Goal: Transaction & Acquisition: Purchase product/service

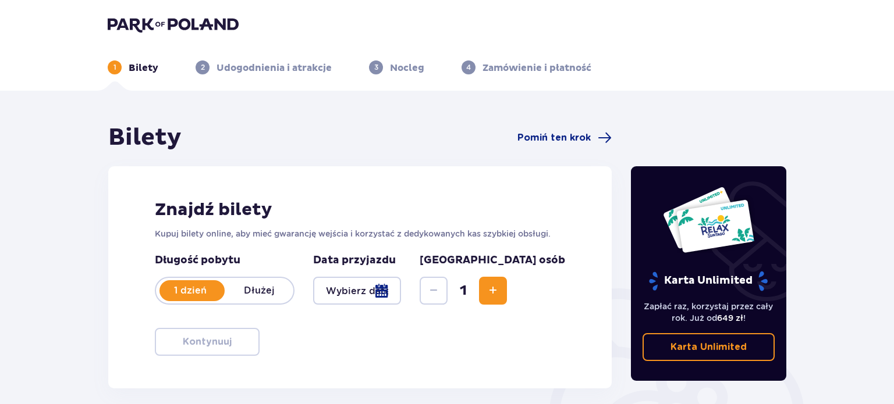
type input "[DATE]"
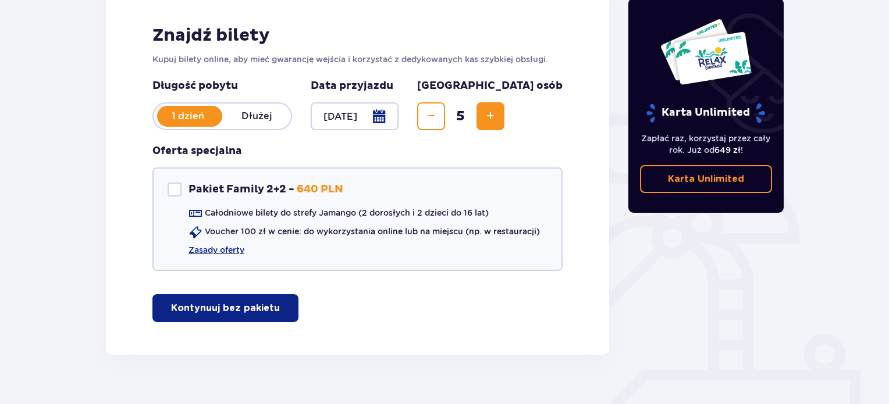
scroll to position [194, 0]
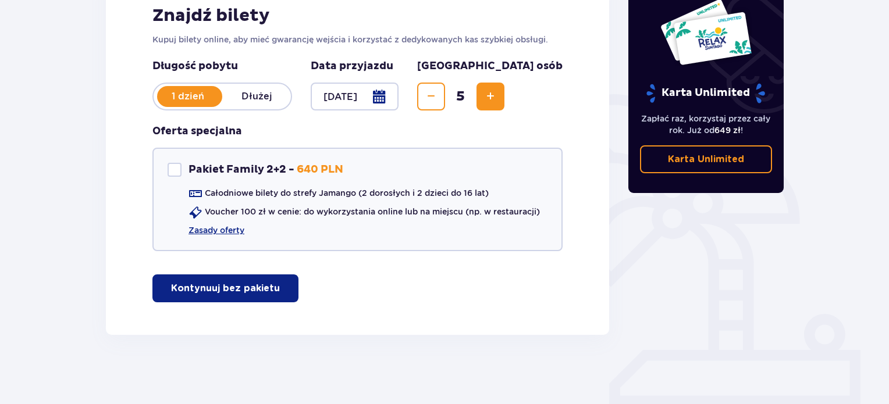
click at [180, 289] on p "Kontynuuj bez pakietu" at bounding box center [225, 288] width 109 height 13
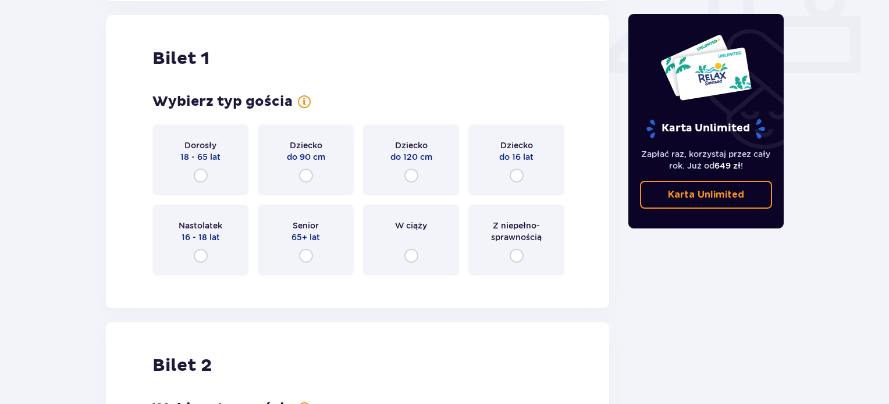
scroll to position [529, 0]
click at [201, 255] on input "radio" at bounding box center [201, 255] width 14 height 14
radio input "true"
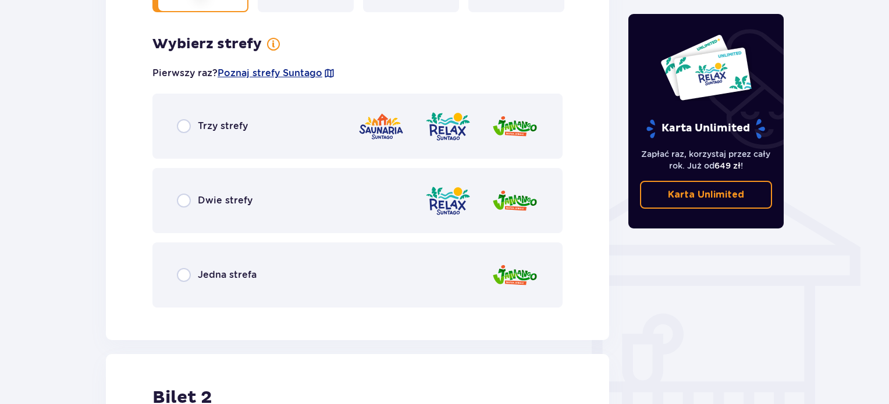
scroll to position [813, 0]
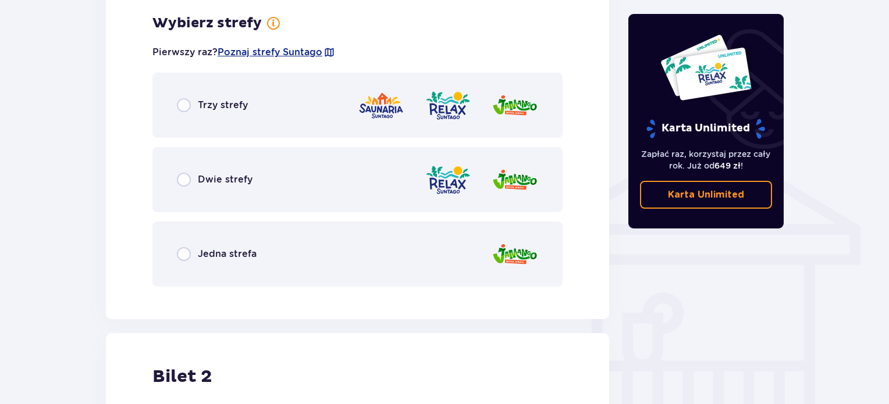
click at [179, 111] on div "Trzy strefy" at bounding box center [357, 105] width 410 height 65
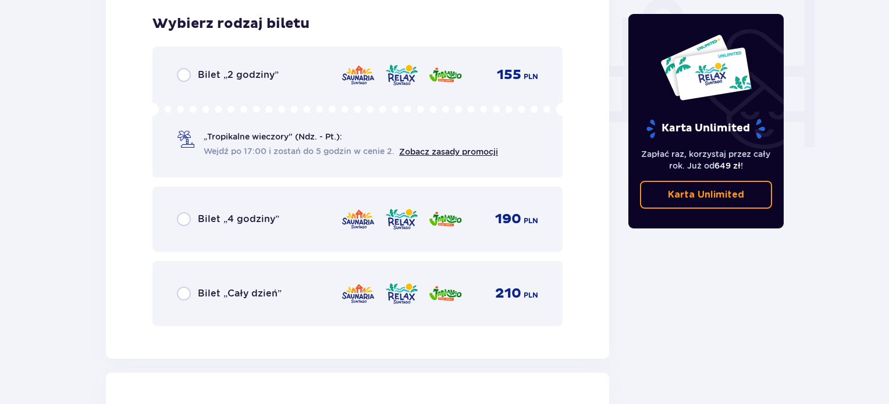
scroll to position [1108, 0]
click at [190, 293] on div "Bilet „Cały dzień”" at bounding box center [229, 293] width 105 height 14
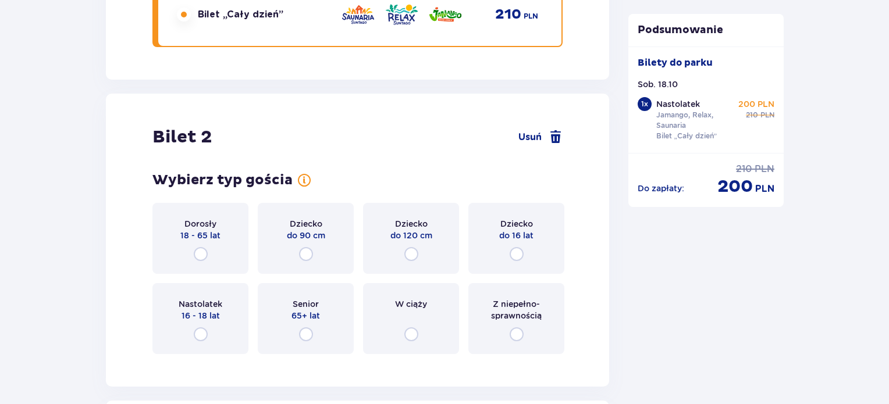
scroll to position [1408, 0]
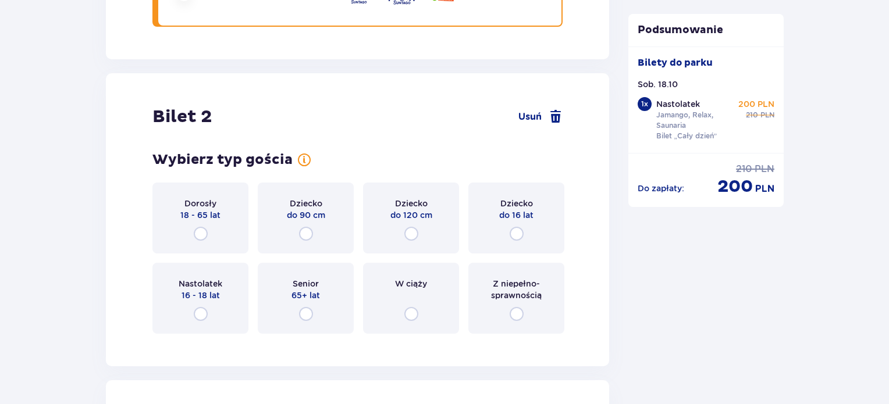
click at [202, 233] on input "radio" at bounding box center [201, 234] width 14 height 14
radio input "true"
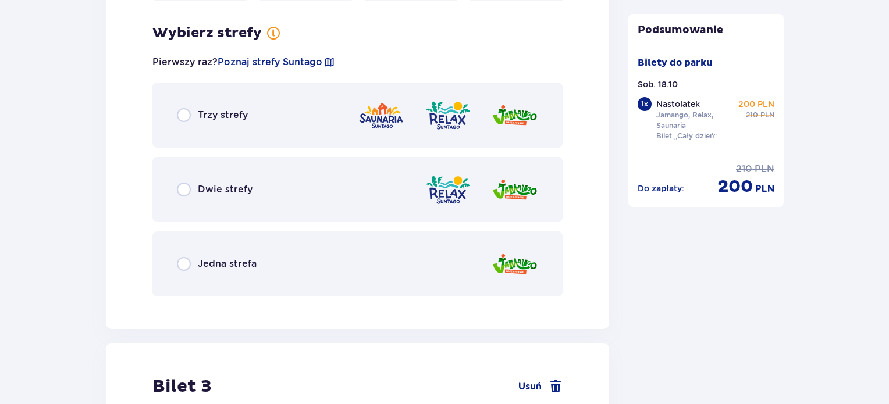
scroll to position [1750, 0]
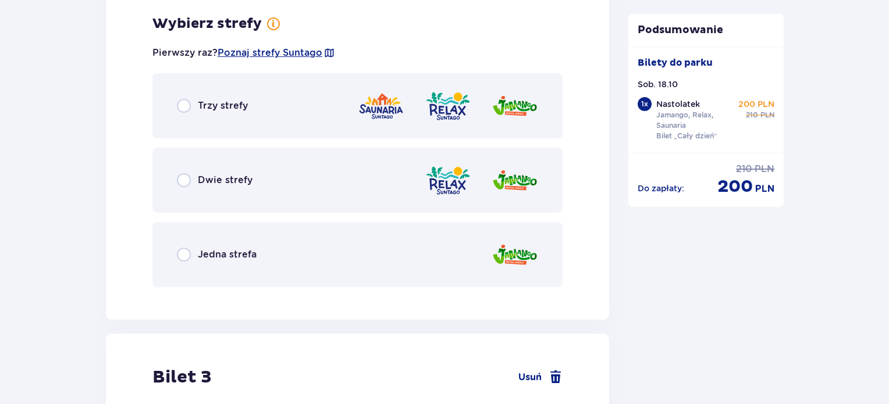
click at [186, 106] on input "radio" at bounding box center [184, 106] width 14 height 14
radio input "true"
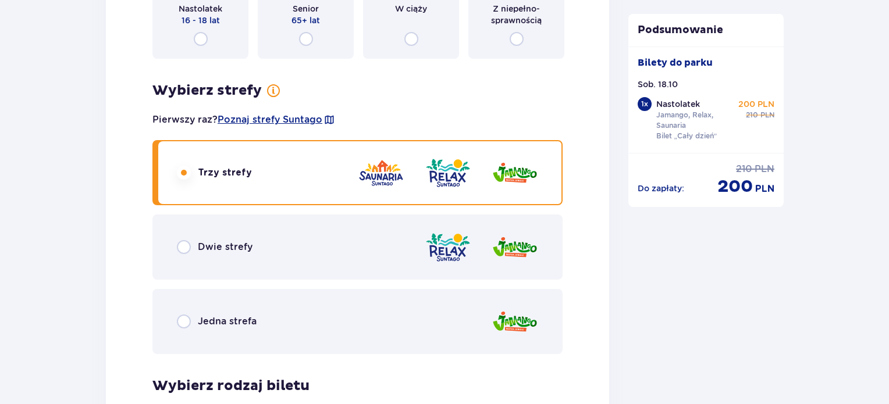
scroll to position [1522, 0]
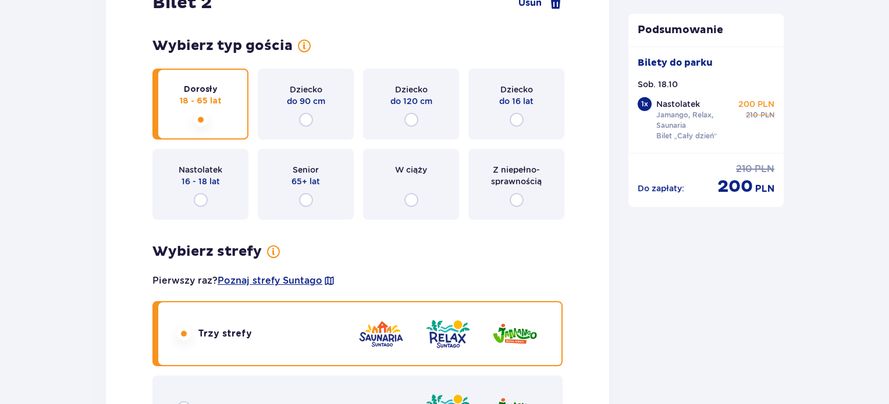
click at [215, 170] on span "Nastolatek" at bounding box center [201, 170] width 44 height 12
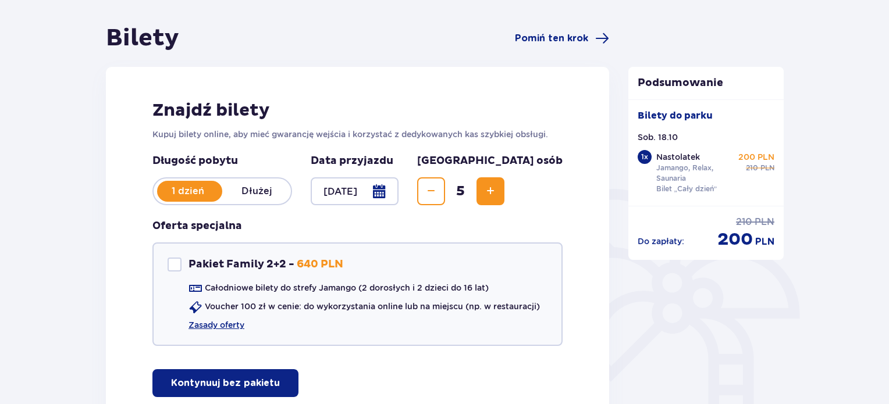
scroll to position [116, 0]
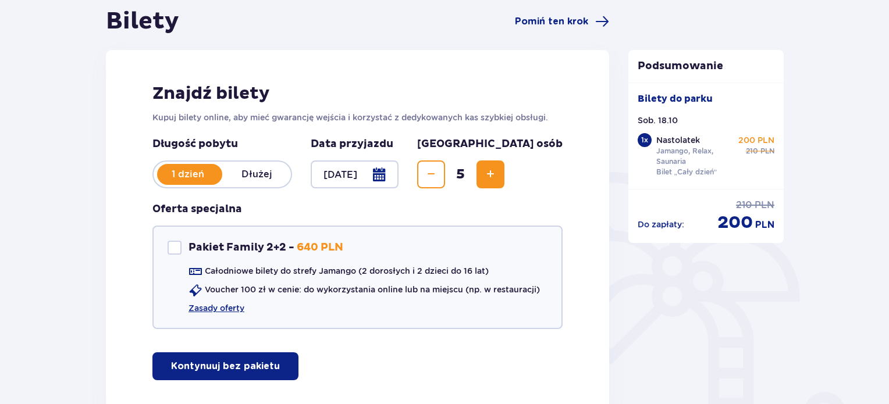
click at [438, 179] on span "Zmniejsz" at bounding box center [431, 175] width 14 height 14
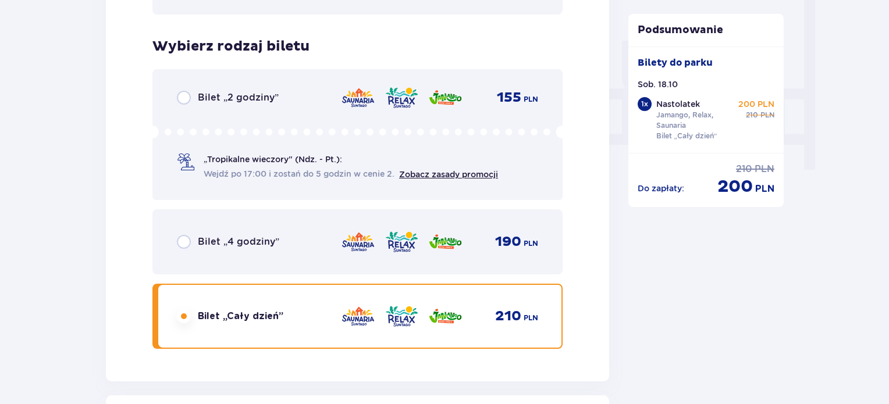
scroll to position [1164, 0]
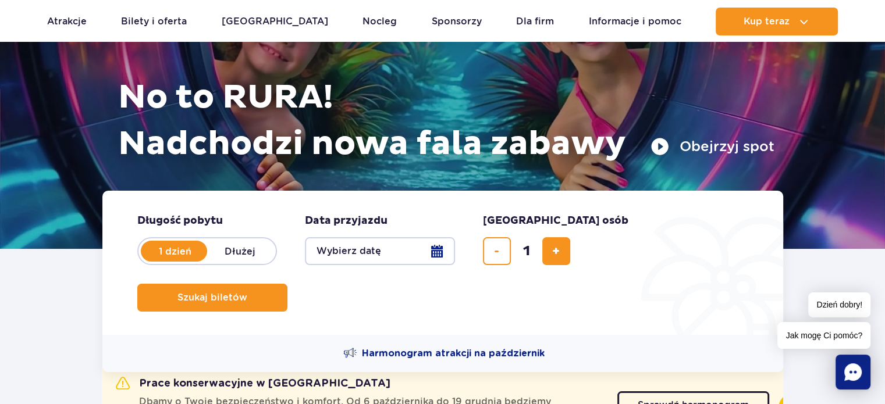
click at [443, 250] on button "Wybierz datę" at bounding box center [380, 251] width 150 height 28
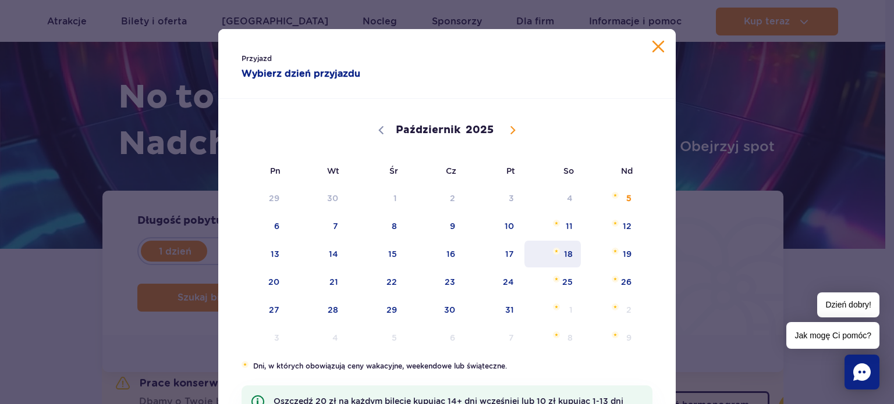
click at [568, 246] on span "18" at bounding box center [552, 254] width 59 height 27
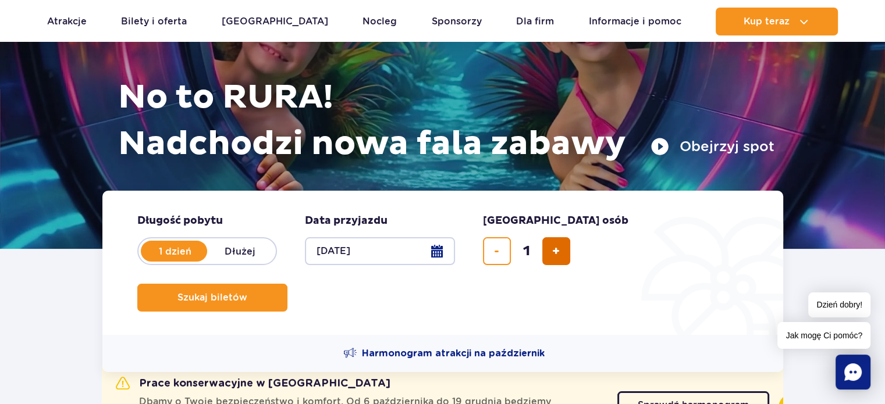
click at [554, 251] on span "dodaj bilet" at bounding box center [556, 251] width 8 height 0
type input "3"
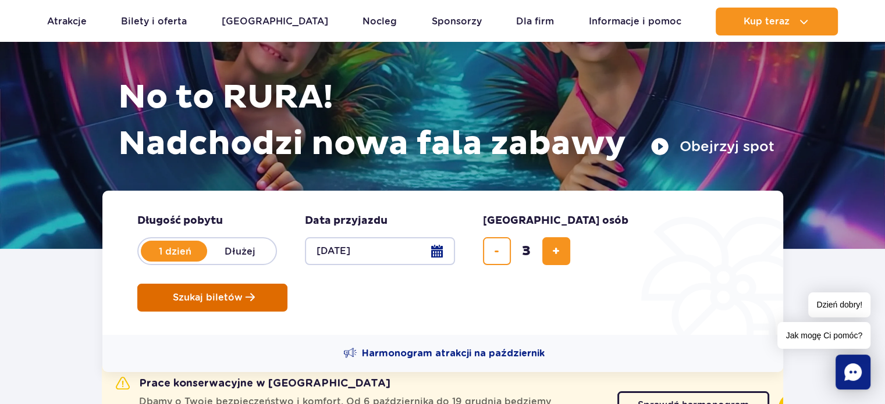
click at [243, 293] on span "Szukaj biletów" at bounding box center [208, 298] width 70 height 10
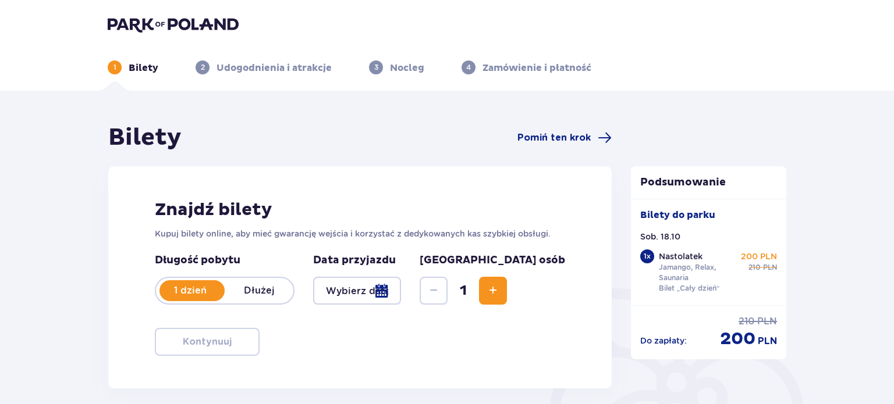
type input "18.10.25"
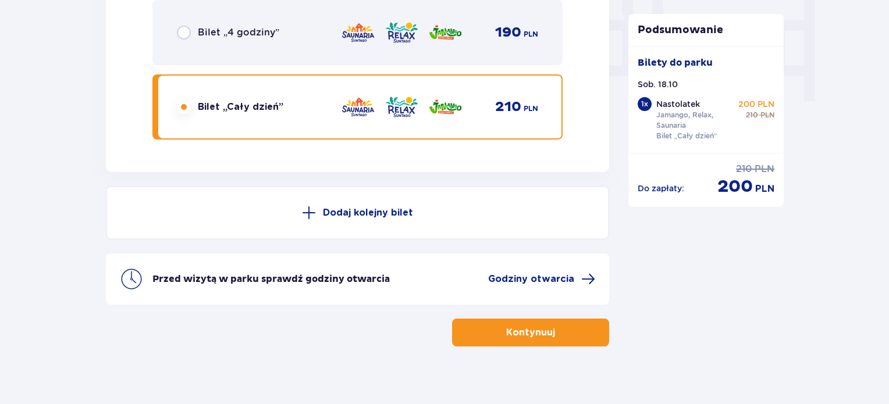
scroll to position [1164, 0]
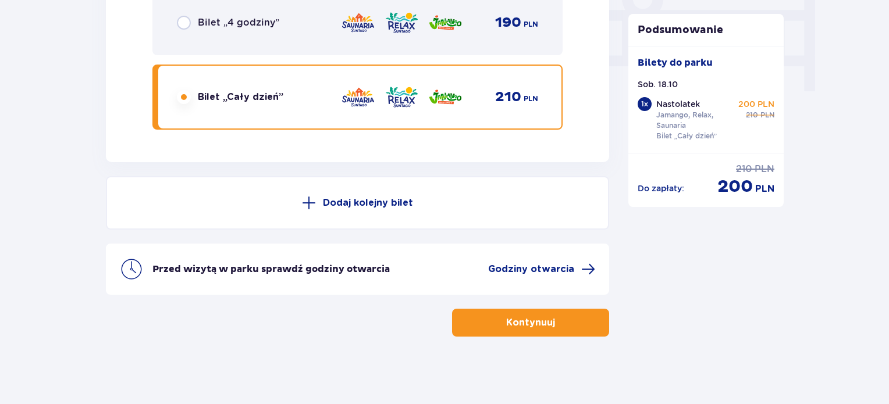
click at [385, 200] on p "Dodaj kolejny bilet" at bounding box center [368, 203] width 90 height 13
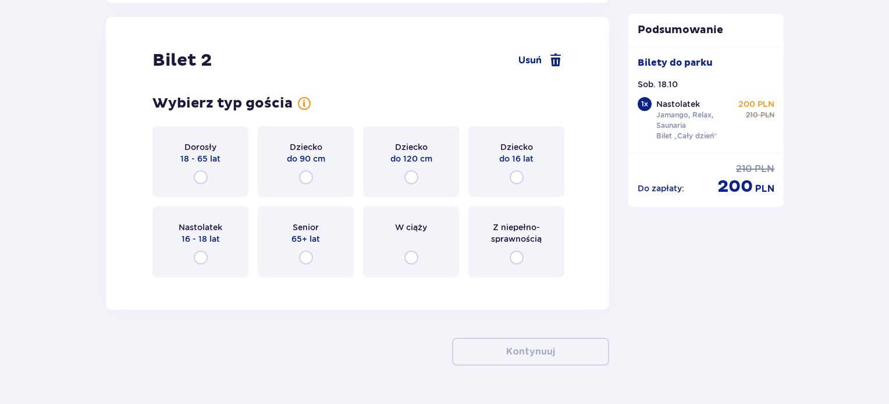
scroll to position [1326, 0]
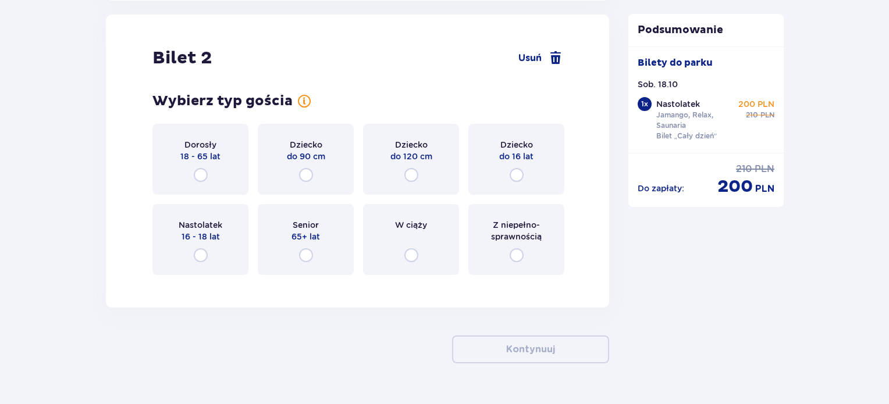
click at [205, 172] on input "radio" at bounding box center [201, 175] width 14 height 14
radio input "true"
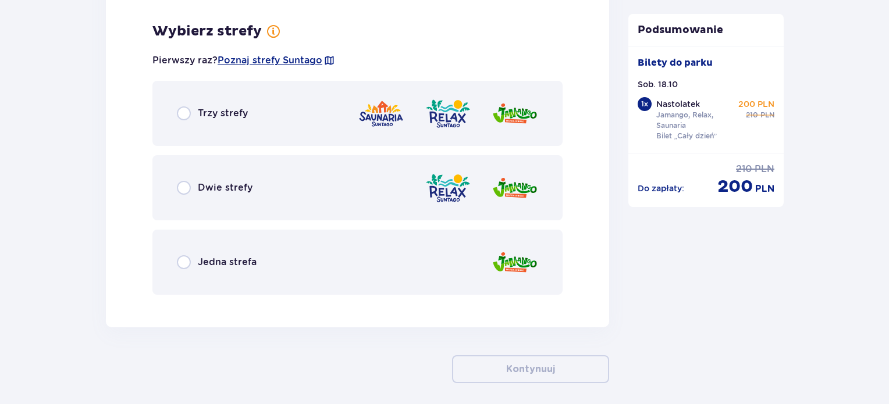
scroll to position [1609, 0]
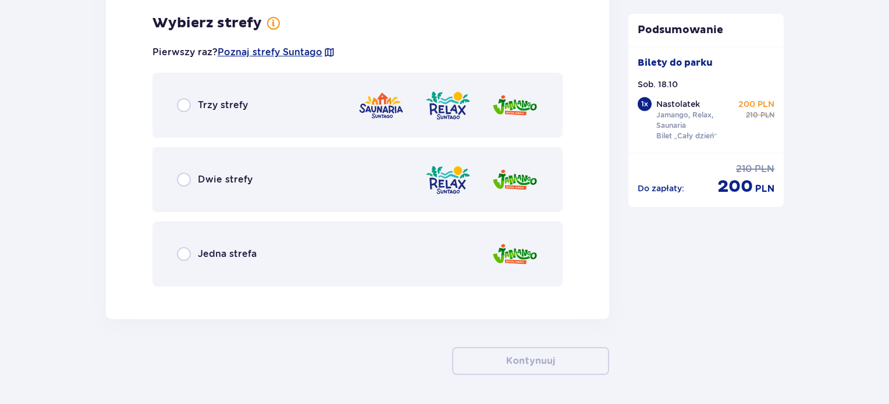
drag, startPoint x: 184, startPoint y: 102, endPoint x: 307, endPoint y: 88, distance: 124.2
click at [184, 104] on input "radio" at bounding box center [184, 105] width 14 height 14
radio input "true"
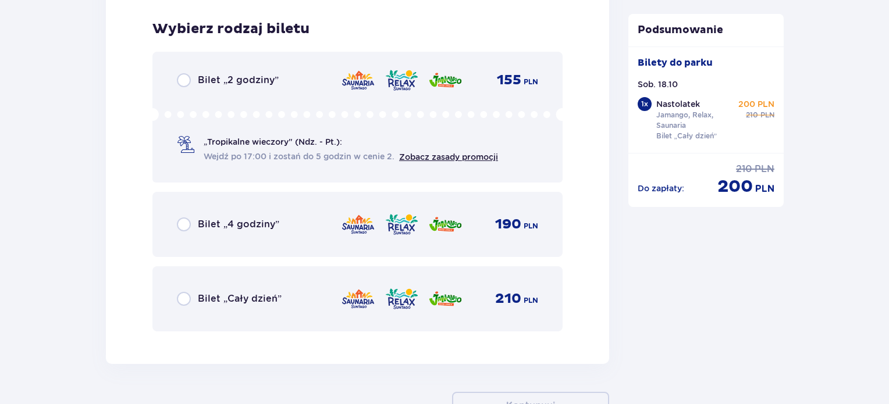
scroll to position [1905, 0]
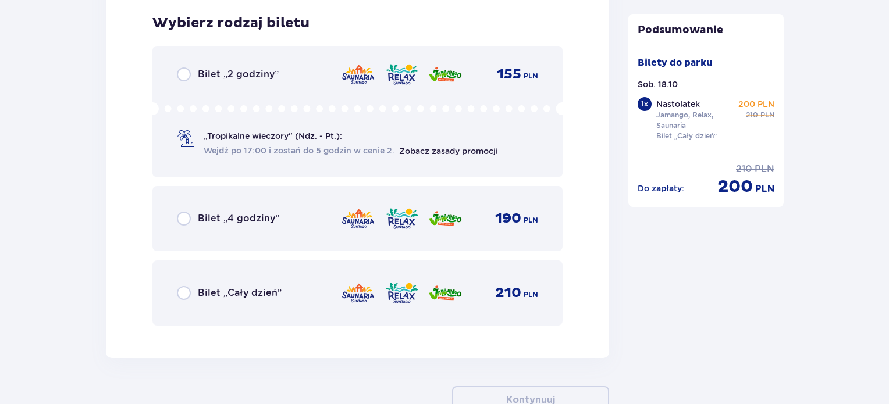
drag, startPoint x: 184, startPoint y: 287, endPoint x: 410, endPoint y: 248, distance: 229.7
click at [186, 286] on input "radio" at bounding box center [184, 293] width 14 height 14
radio input "true"
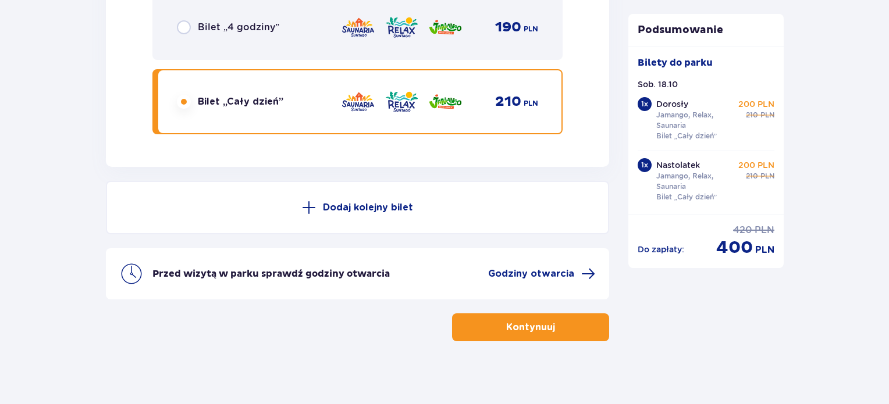
scroll to position [2102, 0]
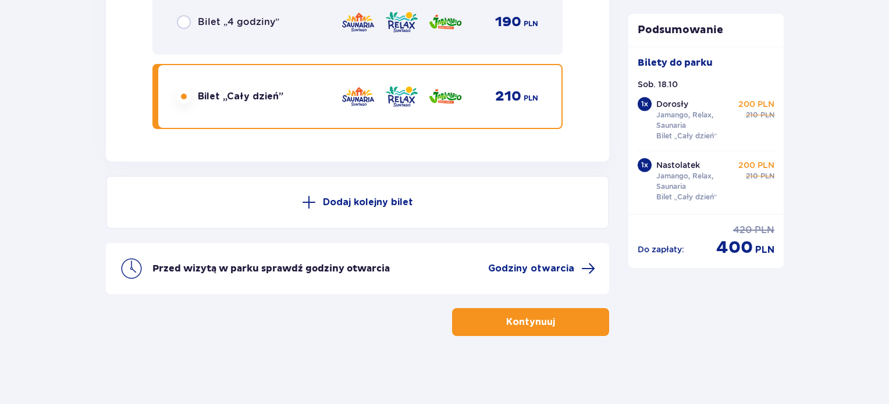
click at [369, 202] on p "Dodaj kolejny bilet" at bounding box center [368, 202] width 90 height 13
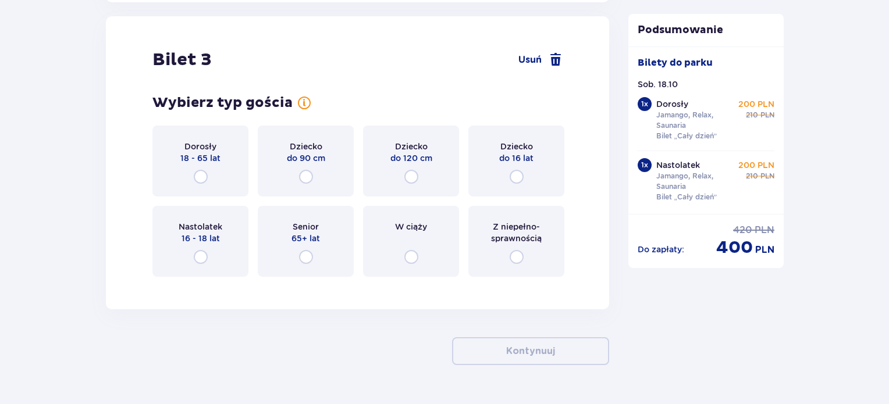
scroll to position [2402, 0]
click at [205, 175] on input "radio" at bounding box center [201, 177] width 14 height 14
radio input "true"
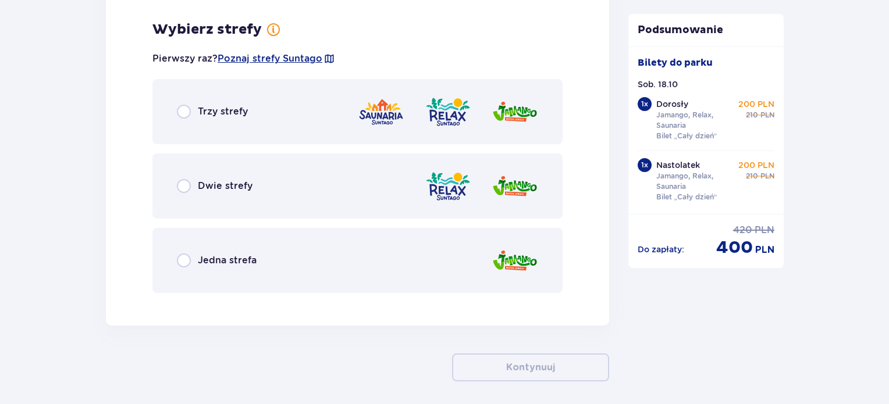
scroll to position [2687, 0]
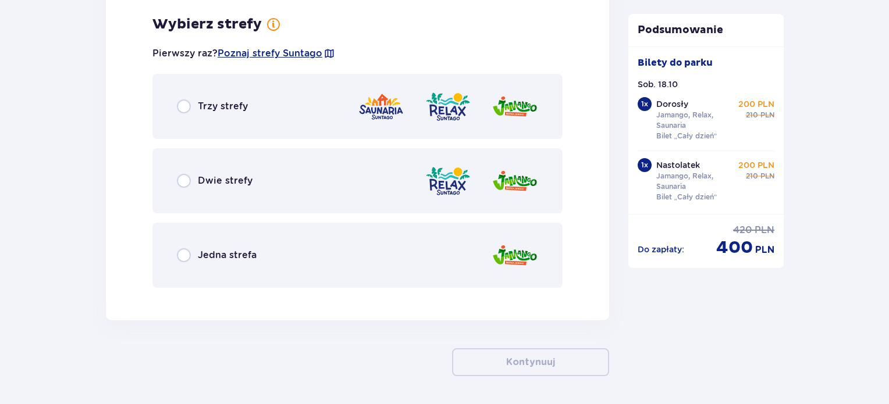
drag, startPoint x: 184, startPoint y: 102, endPoint x: 418, endPoint y: 118, distance: 233.8
click at [184, 103] on input "radio" at bounding box center [184, 107] width 14 height 14
radio input "true"
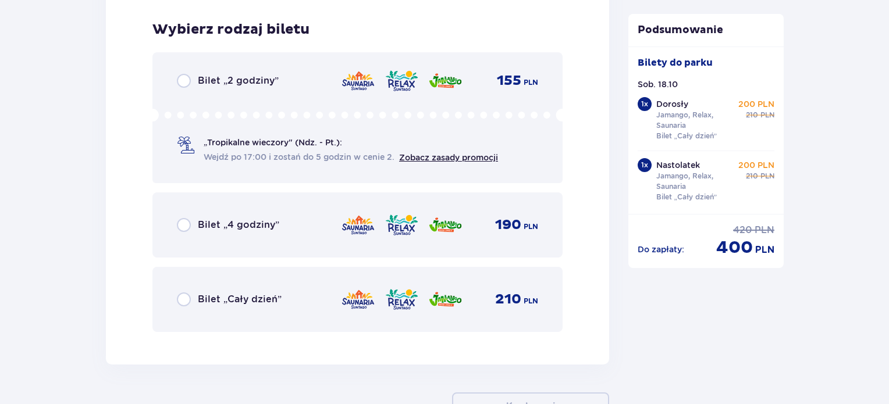
scroll to position [2982, 0]
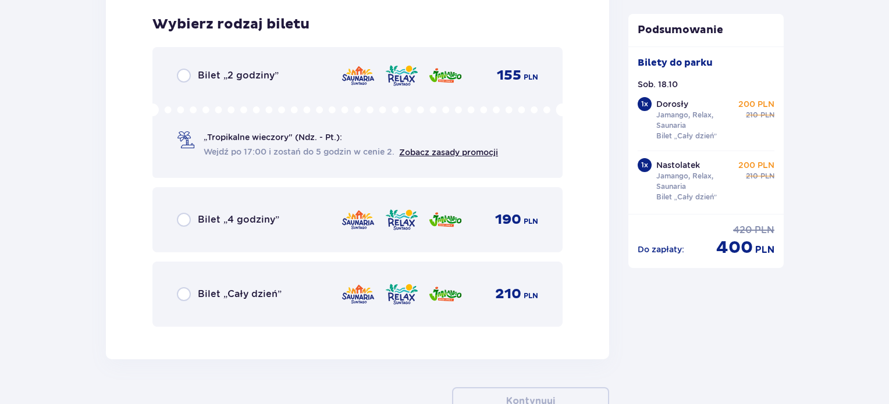
click at [185, 293] on input "radio" at bounding box center [184, 294] width 14 height 14
radio input "true"
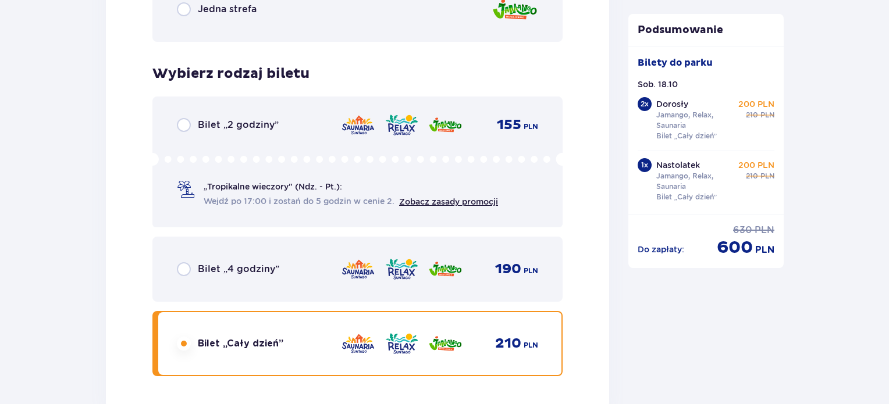
scroll to position [2016, 0]
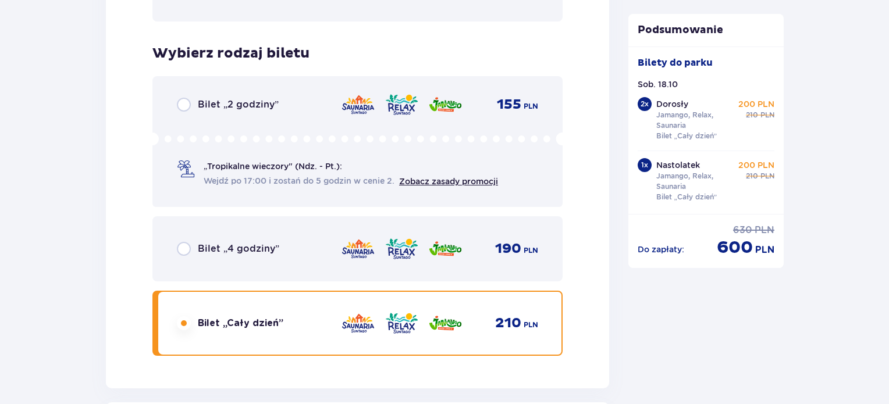
drag, startPoint x: 183, startPoint y: 246, endPoint x: 190, endPoint y: 246, distance: 6.4
click at [183, 246] on input "radio" at bounding box center [184, 249] width 14 height 14
radio input "true"
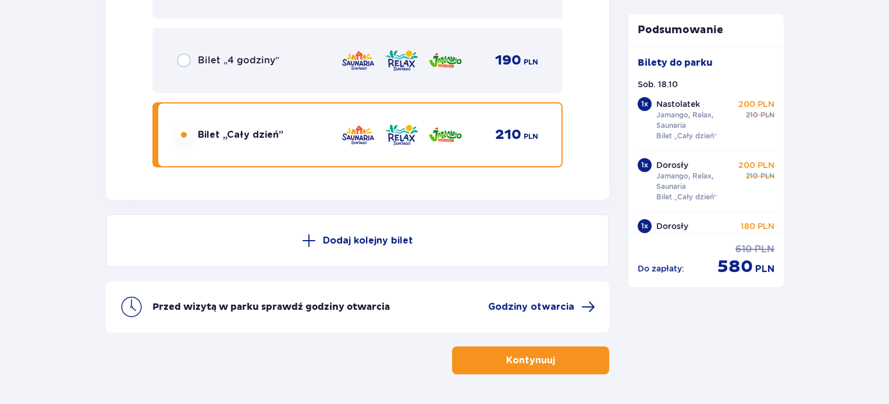
scroll to position [3121, 0]
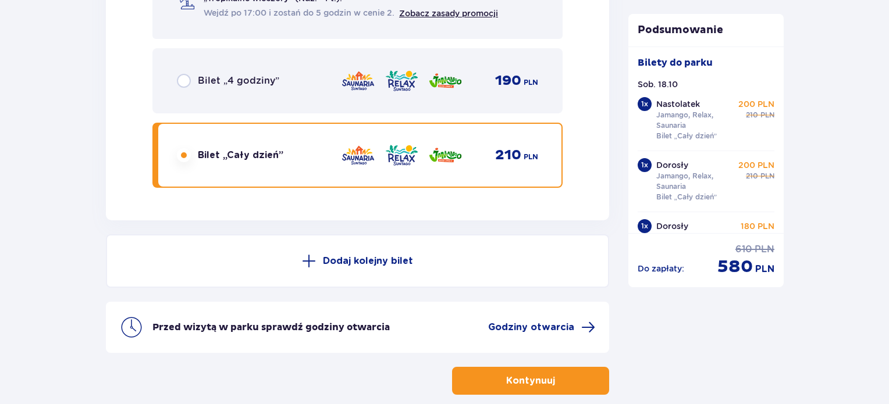
click at [187, 81] on input "radio" at bounding box center [184, 81] width 14 height 14
radio input "true"
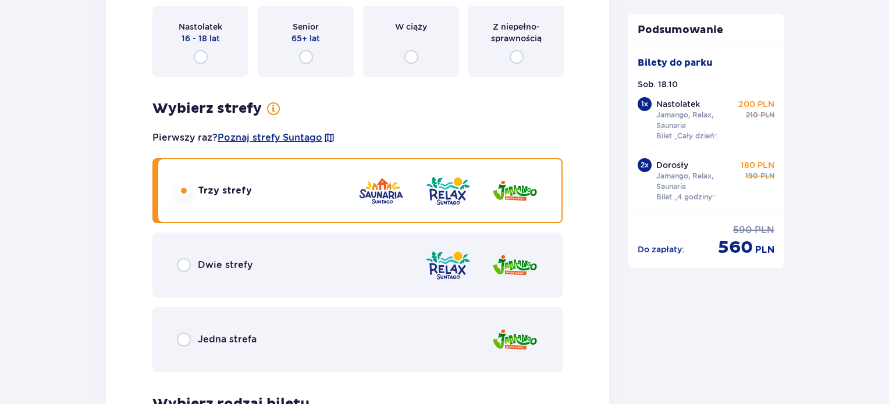
scroll to position [2597, 0]
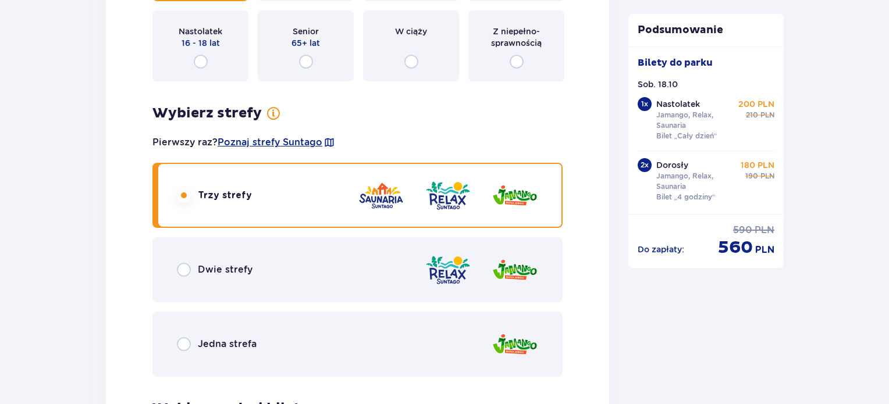
drag, startPoint x: 180, startPoint y: 266, endPoint x: 212, endPoint y: 272, distance: 31.9
click at [182, 266] on input "radio" at bounding box center [184, 270] width 14 height 14
radio input "true"
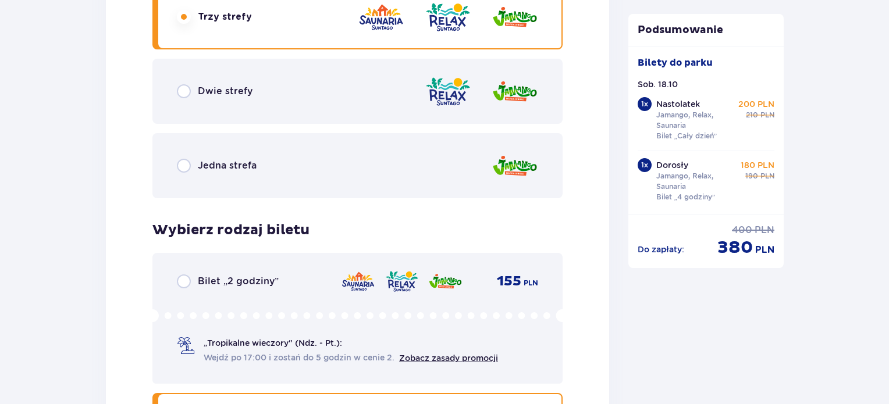
scroll to position [1606, 0]
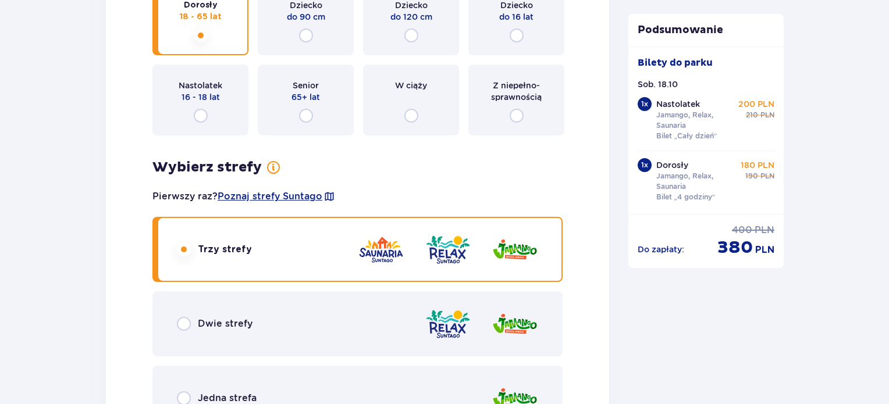
click at [185, 325] on input "radio" at bounding box center [184, 324] width 14 height 14
radio input "true"
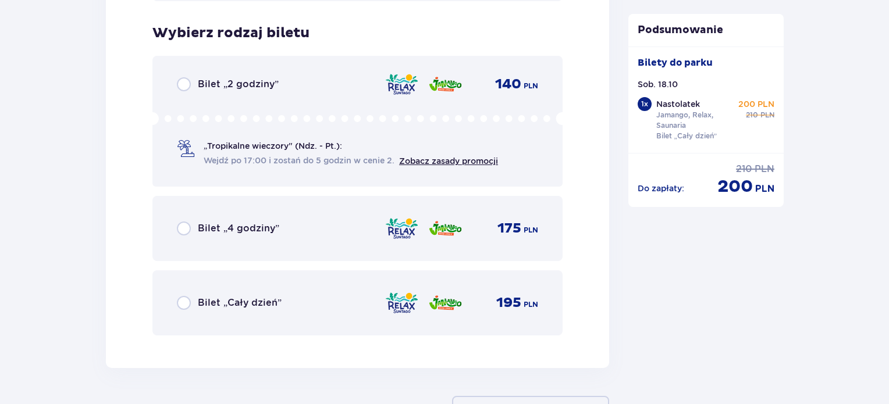
scroll to position [3002, 0]
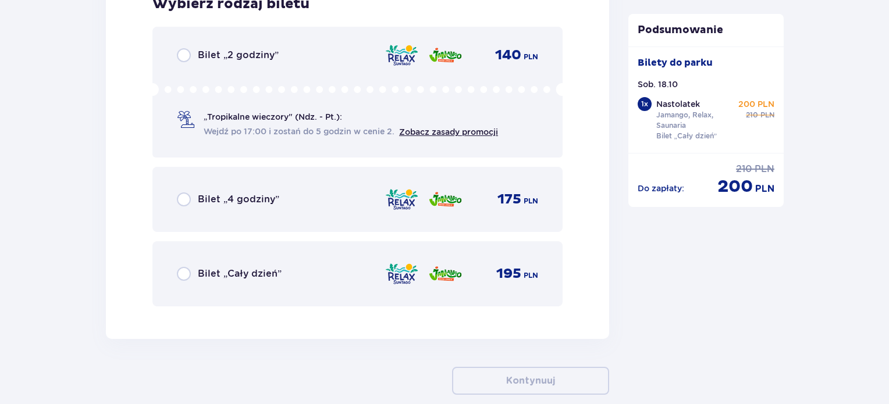
click at [183, 194] on input "radio" at bounding box center [184, 200] width 14 height 14
radio input "true"
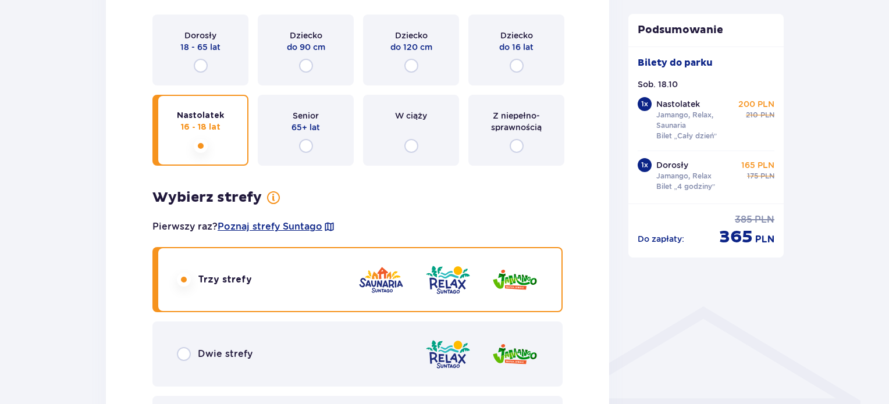
scroll to position [709, 0]
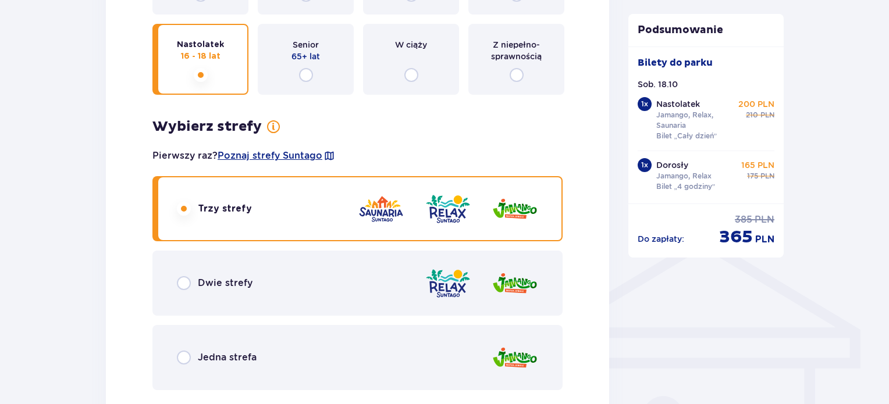
click at [185, 280] on input "radio" at bounding box center [184, 283] width 14 height 14
radio input "true"
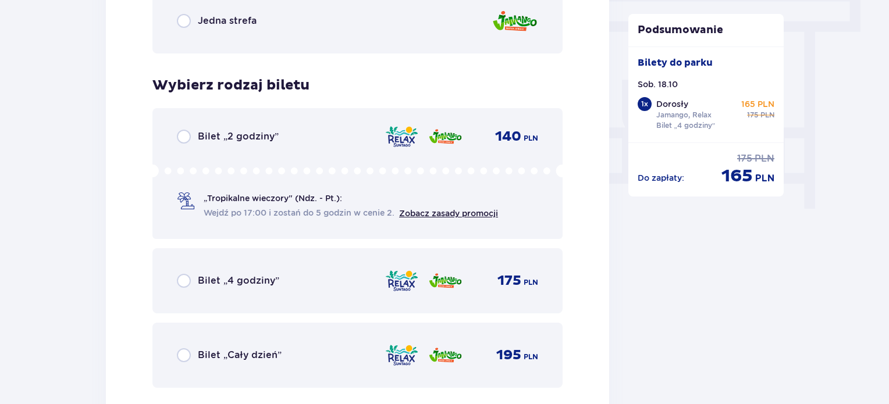
scroll to position [1047, 0]
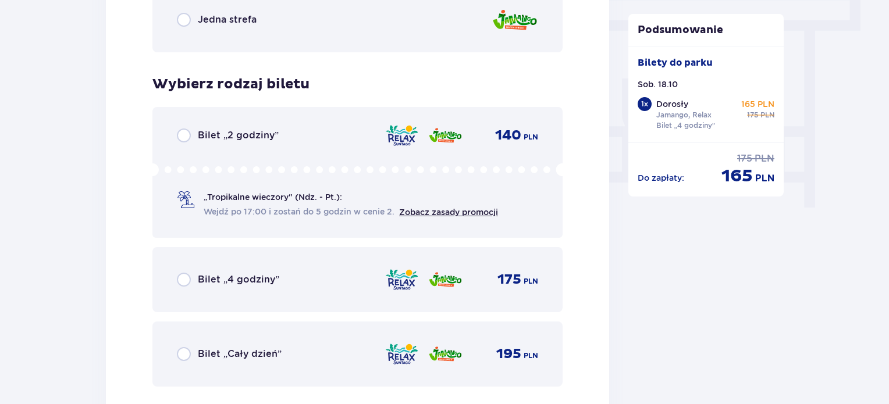
click at [183, 278] on input "radio" at bounding box center [184, 280] width 14 height 14
radio input "true"
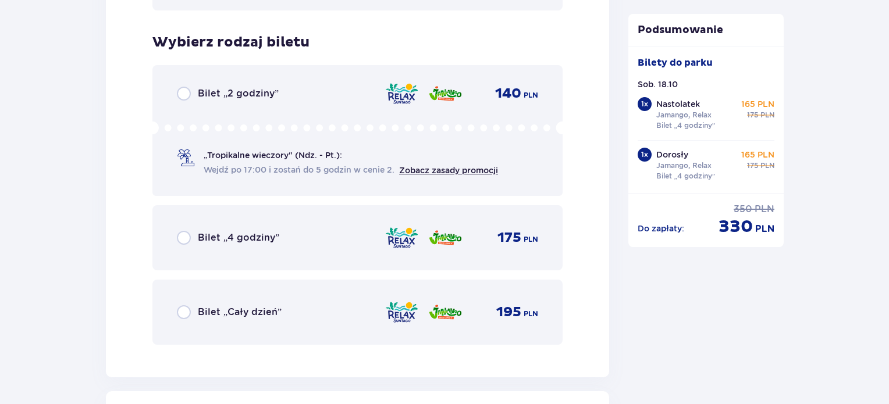
scroll to position [2106, 0]
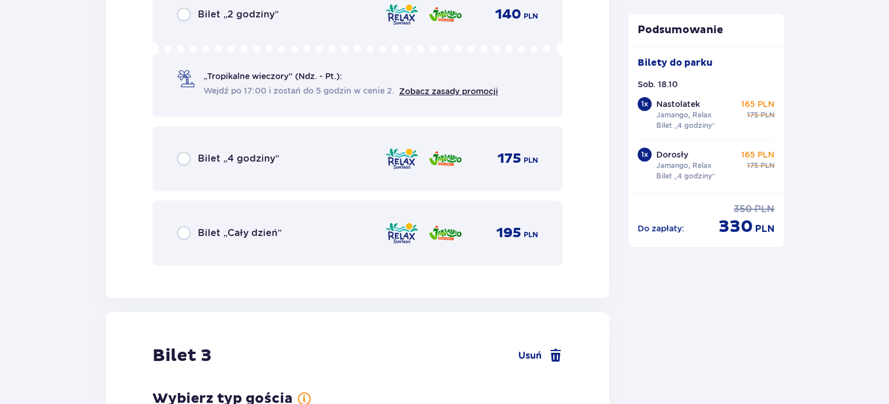
click at [183, 155] on input "radio" at bounding box center [184, 159] width 14 height 14
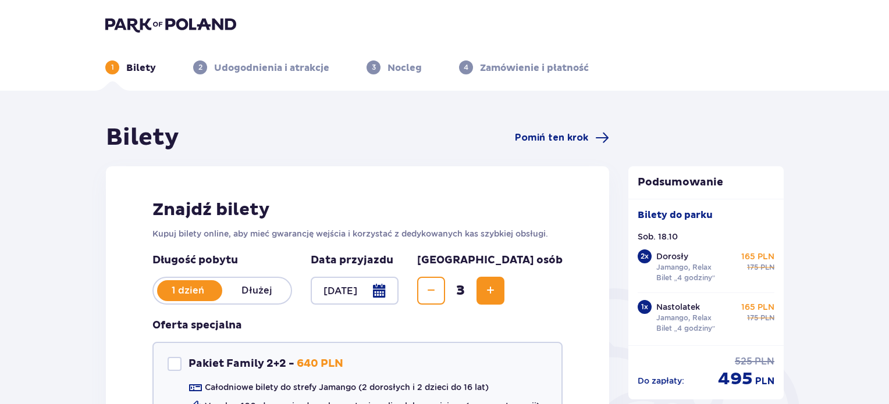
scroll to position [0, 0]
click at [275, 66] on p "Udogodnienia i atrakcje" at bounding box center [271, 68] width 115 height 13
click at [202, 65] on span "2" at bounding box center [200, 68] width 14 height 14
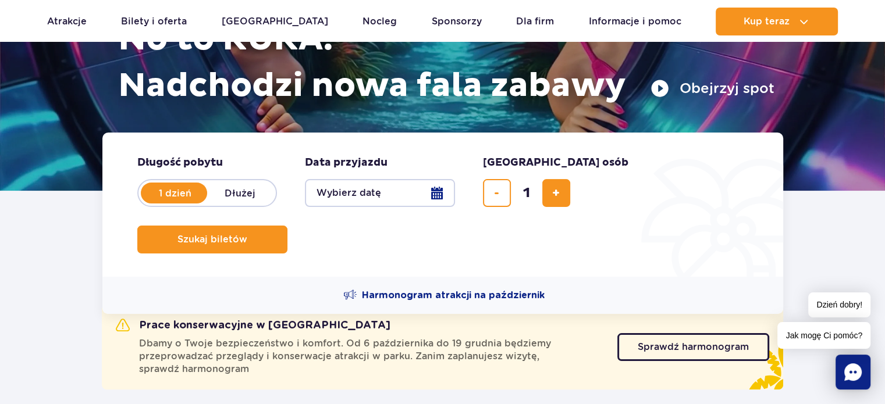
scroll to position [116, 0]
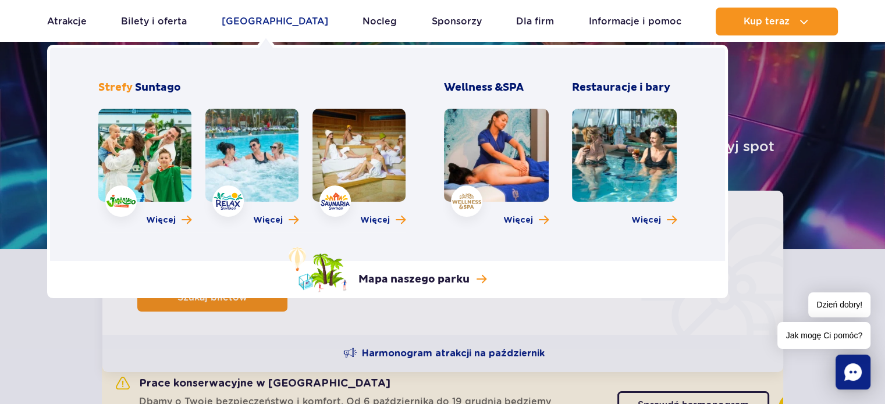
click at [270, 20] on link "[GEOGRAPHIC_DATA]" at bounding box center [275, 22] width 106 height 28
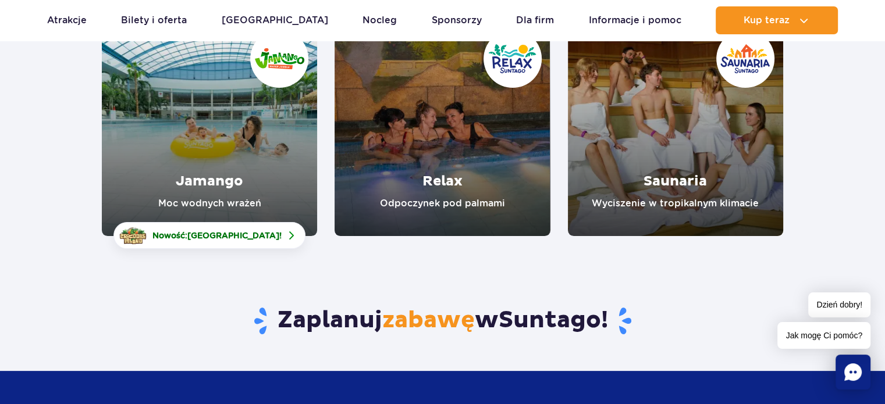
scroll to position [175, 0]
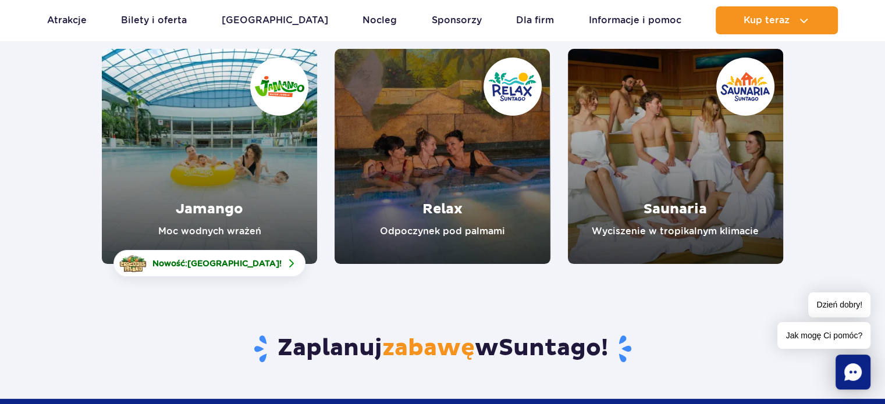
click at [458, 214] on link "Relax" at bounding box center [442, 156] width 215 height 215
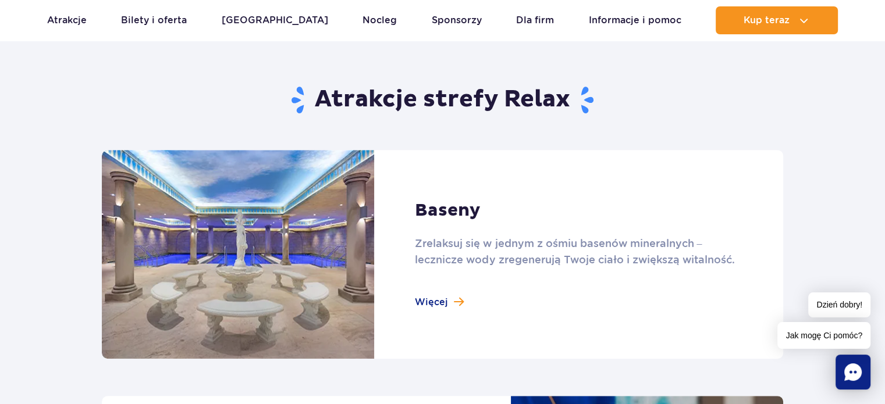
scroll to position [756, 0]
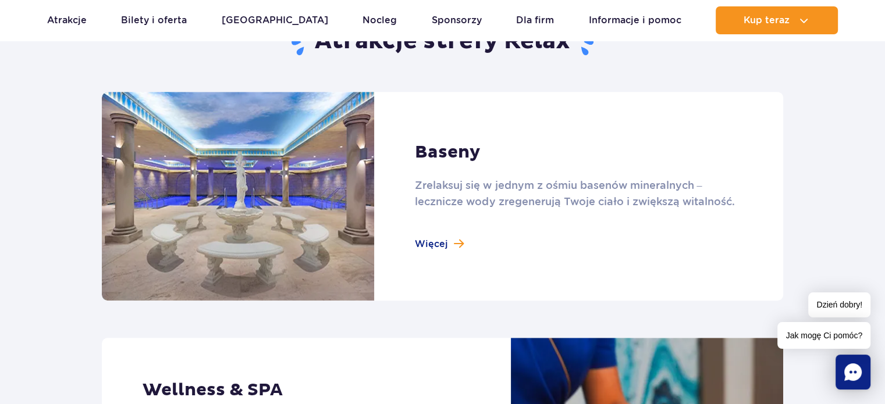
click at [436, 244] on link at bounding box center [442, 196] width 681 height 209
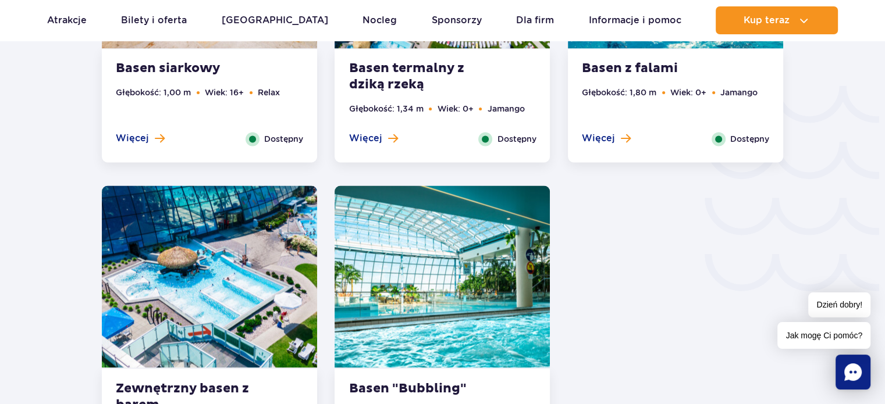
scroll to position [1920, 0]
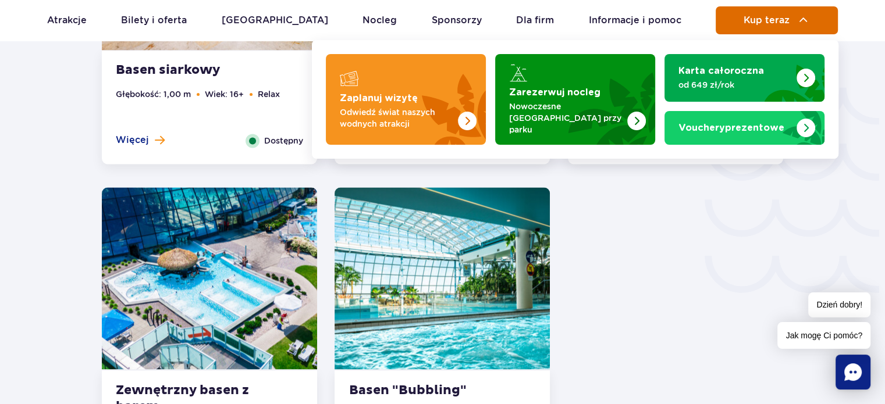
click at [773, 18] on span "Kup teraz" at bounding box center [767, 20] width 46 height 10
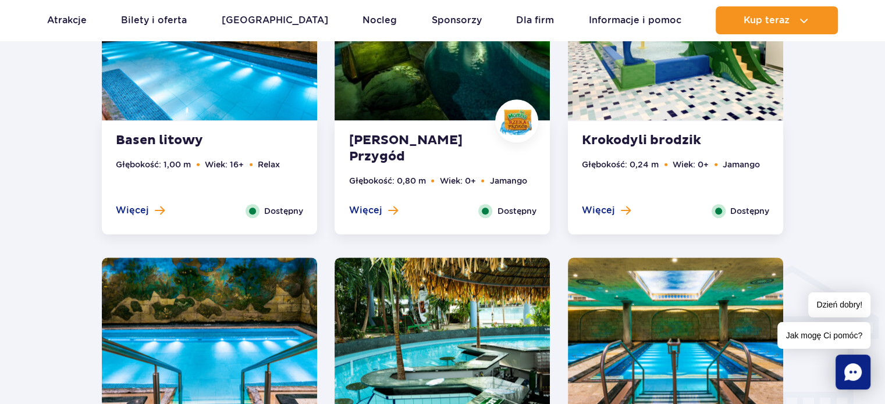
scroll to position [1164, 0]
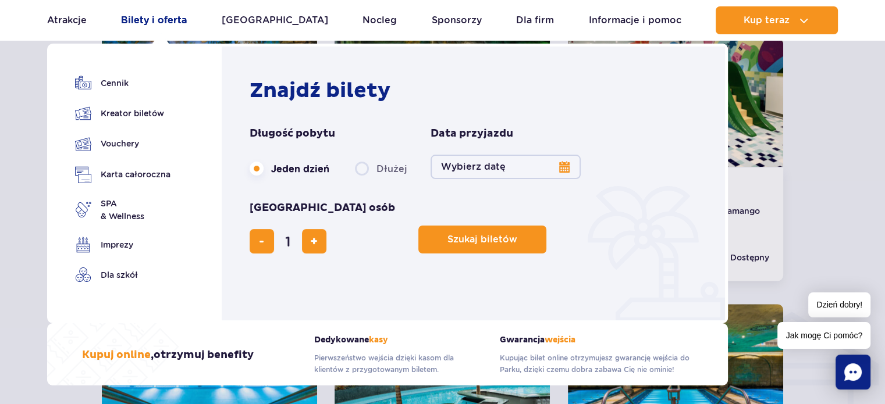
click at [159, 15] on link "Bilety i oferta" at bounding box center [154, 20] width 66 height 28
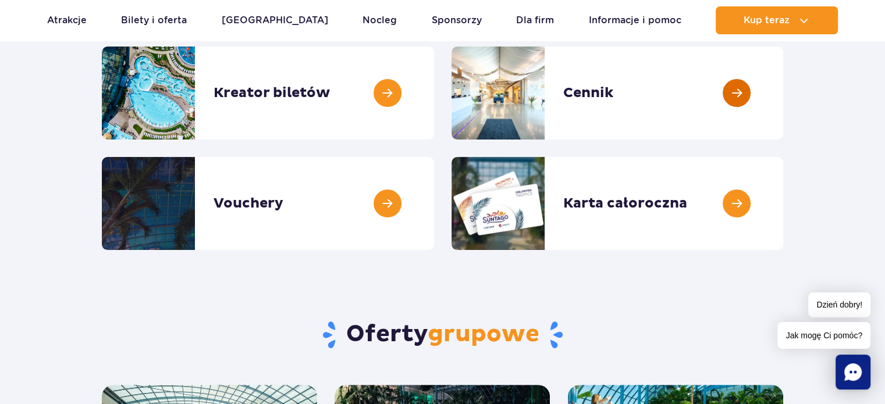
click at [783, 104] on link at bounding box center [783, 93] width 0 height 93
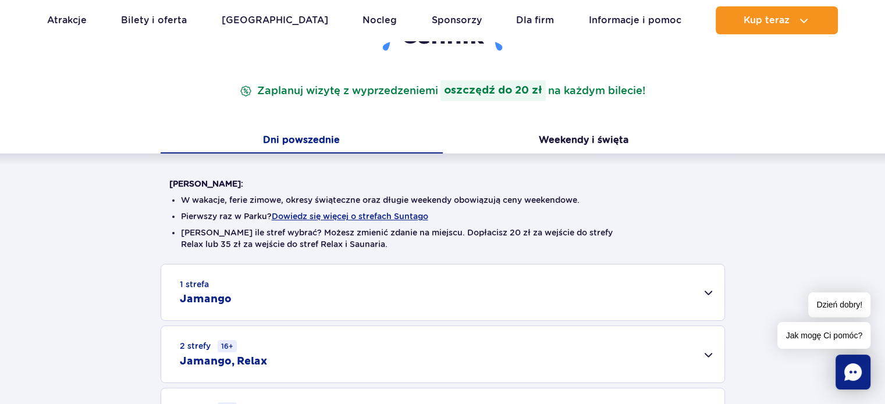
scroll to position [175, 0]
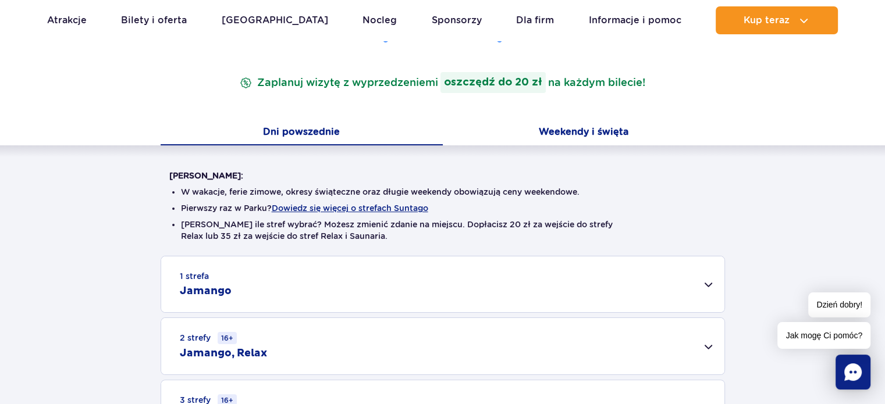
click at [568, 126] on button "Weekendy i święta" at bounding box center [584, 133] width 282 height 24
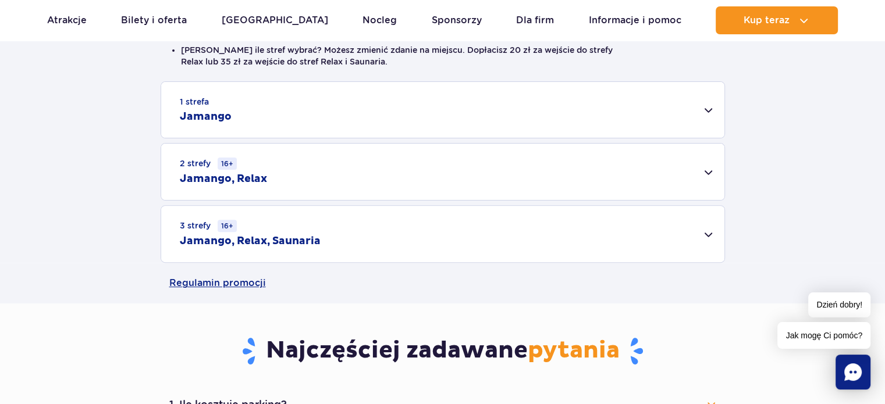
scroll to position [407, 0]
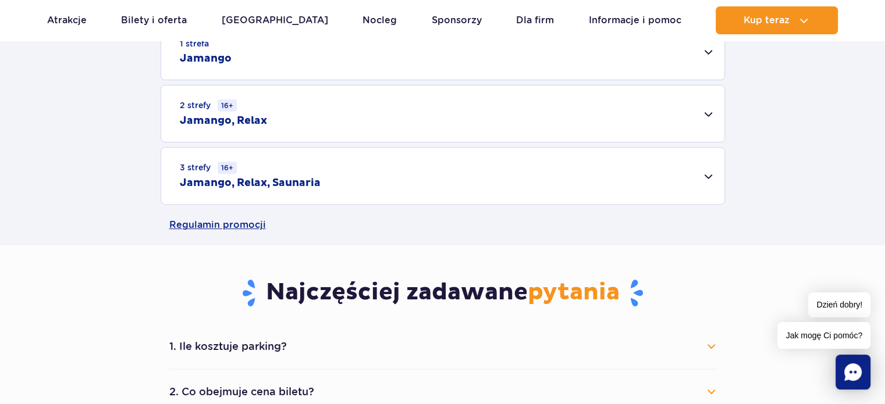
click at [710, 171] on div "3 strefy 16+ Jamango, Relax, Saunaria" at bounding box center [442, 176] width 563 height 56
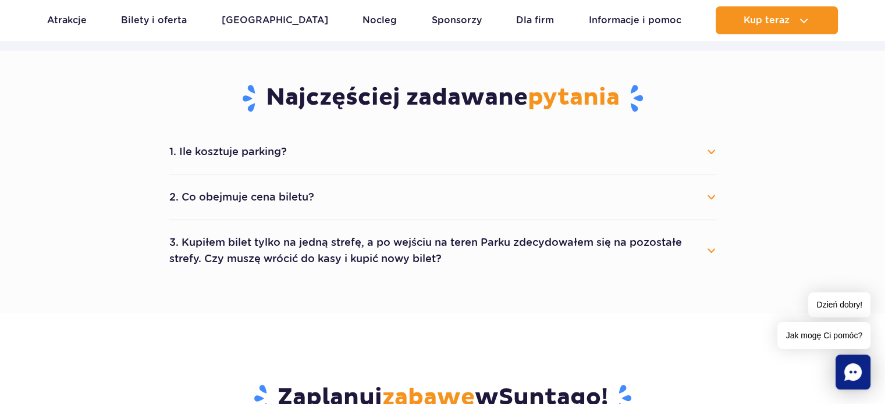
scroll to position [756, 0]
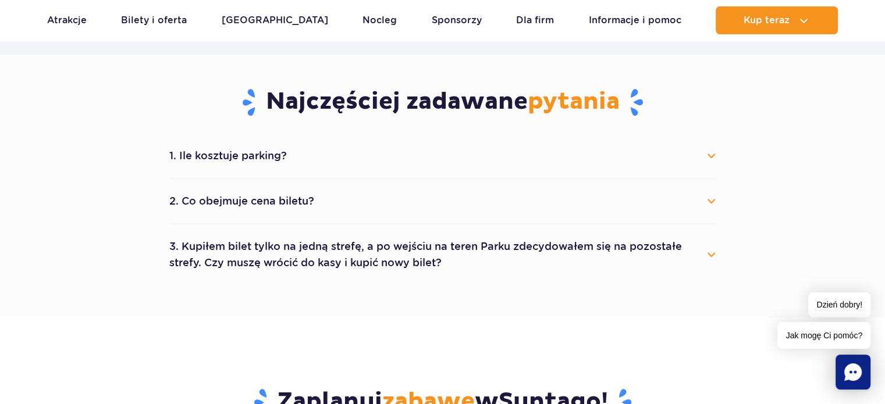
click at [232, 158] on button "1. Ile kosztuje parking?" at bounding box center [442, 156] width 547 height 26
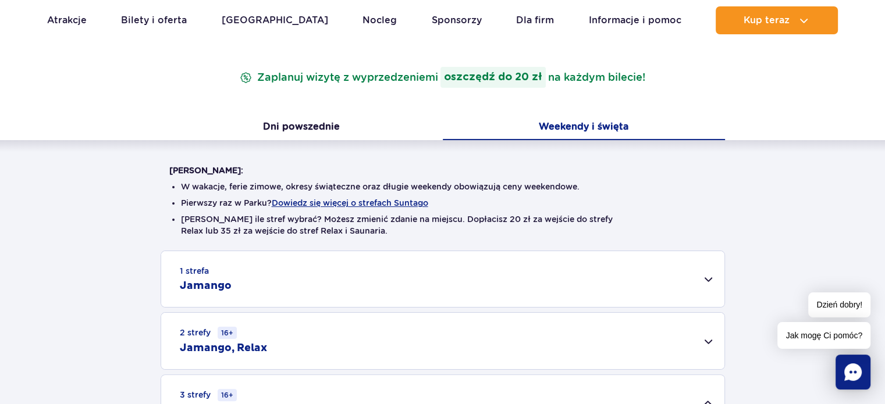
scroll to position [175, 0]
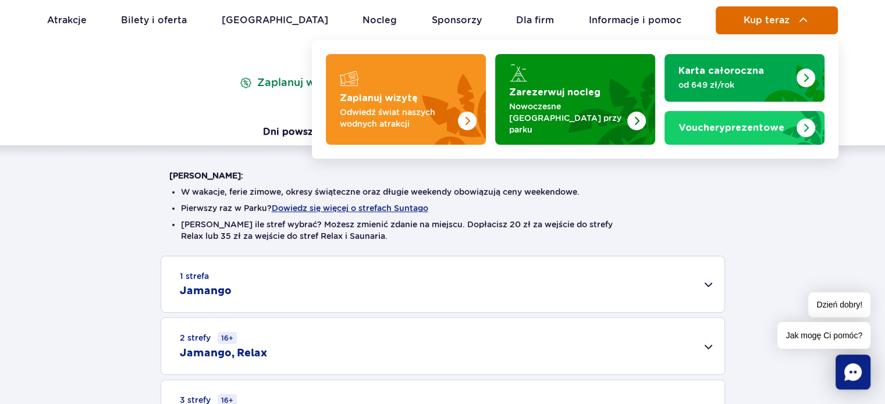
click at [787, 14] on button "Kup teraz" at bounding box center [777, 20] width 122 height 28
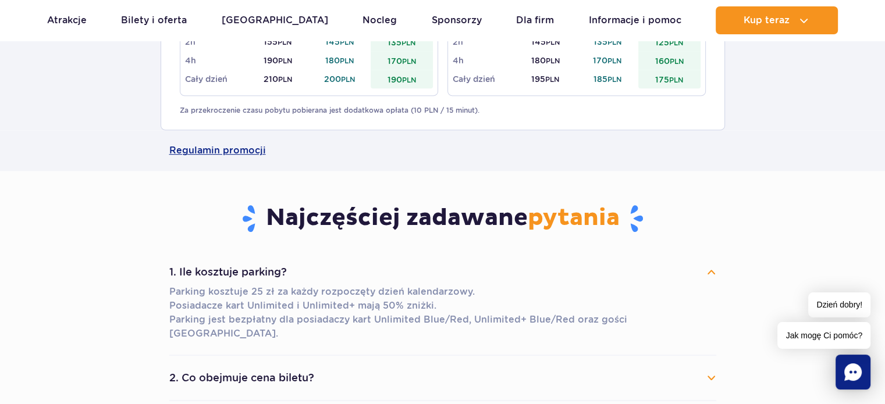
scroll to position [349, 0]
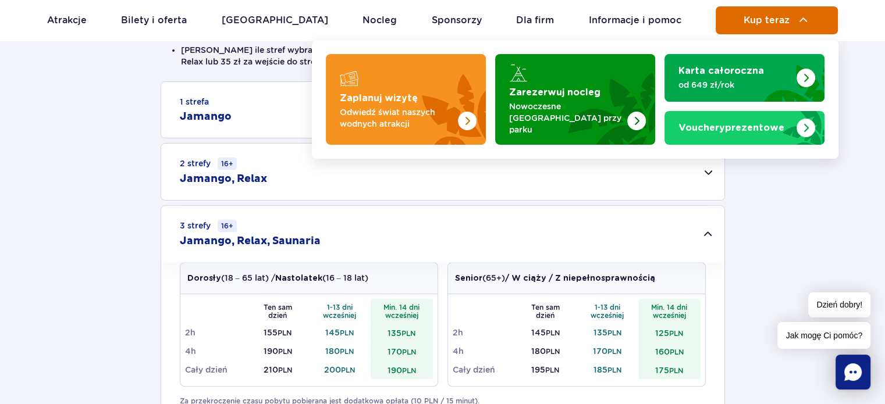
click at [752, 19] on span "Kup teraz" at bounding box center [767, 20] width 46 height 10
